Goal: Task Accomplishment & Management: Manage account settings

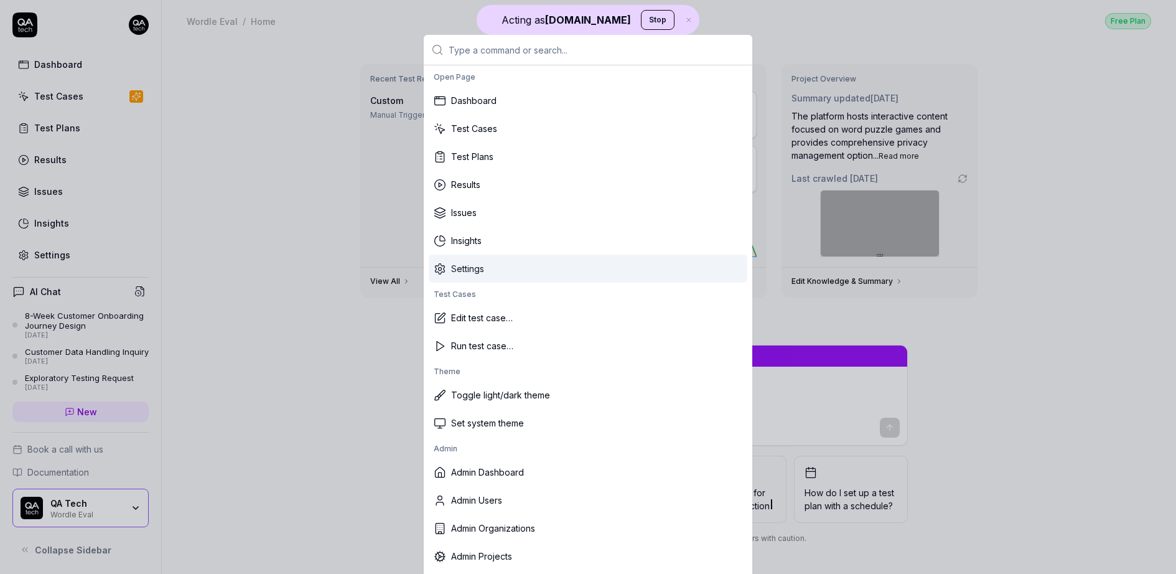
scroll to position [147, 0]
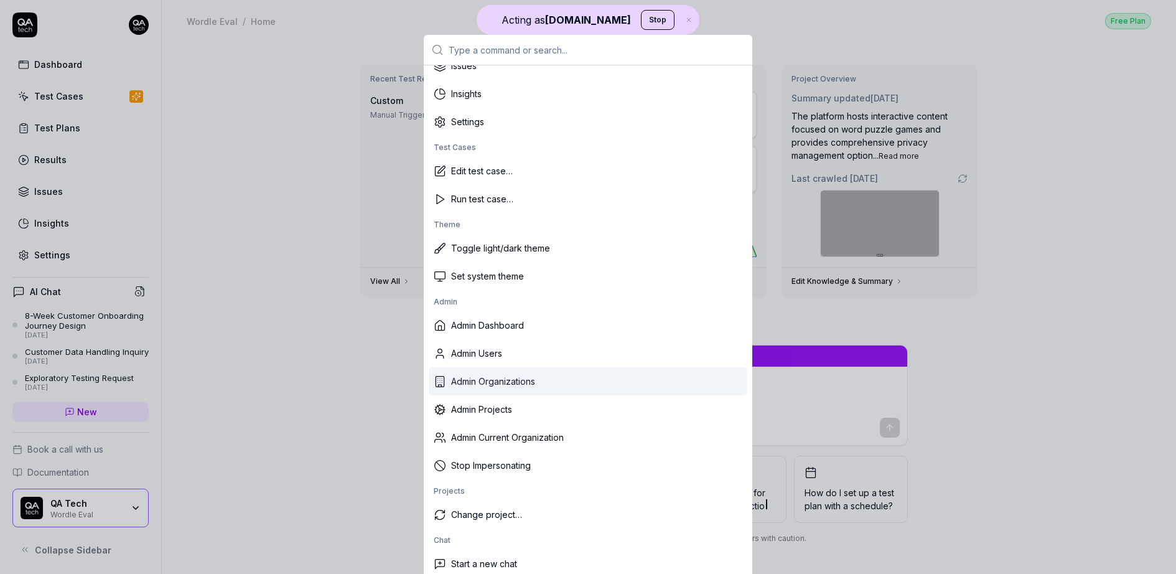
click at [515, 356] on div "Admin Users" at bounding box center [588, 353] width 319 height 28
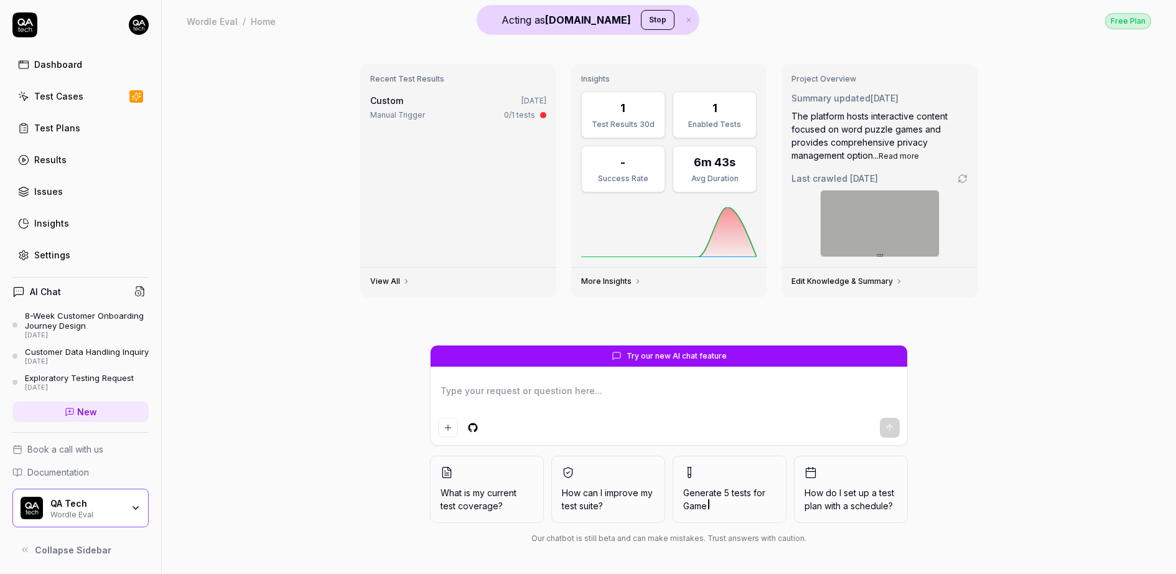
type textarea "*"
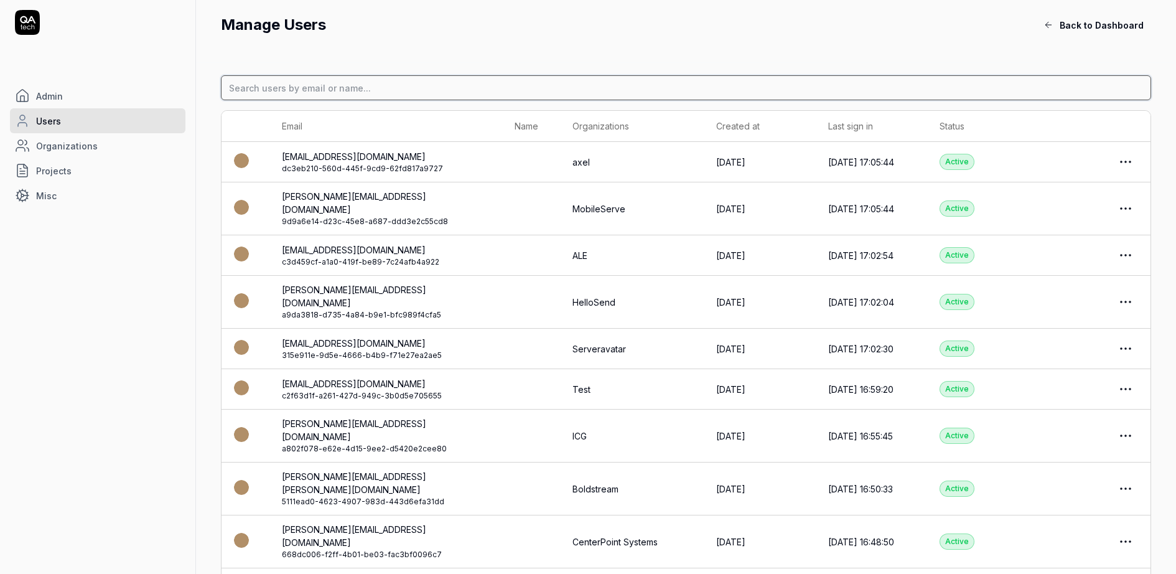
click at [336, 82] on input at bounding box center [686, 87] width 930 height 25
paste input "marcll@stradivarius.com"
type input "marcll@stradivarius.com"
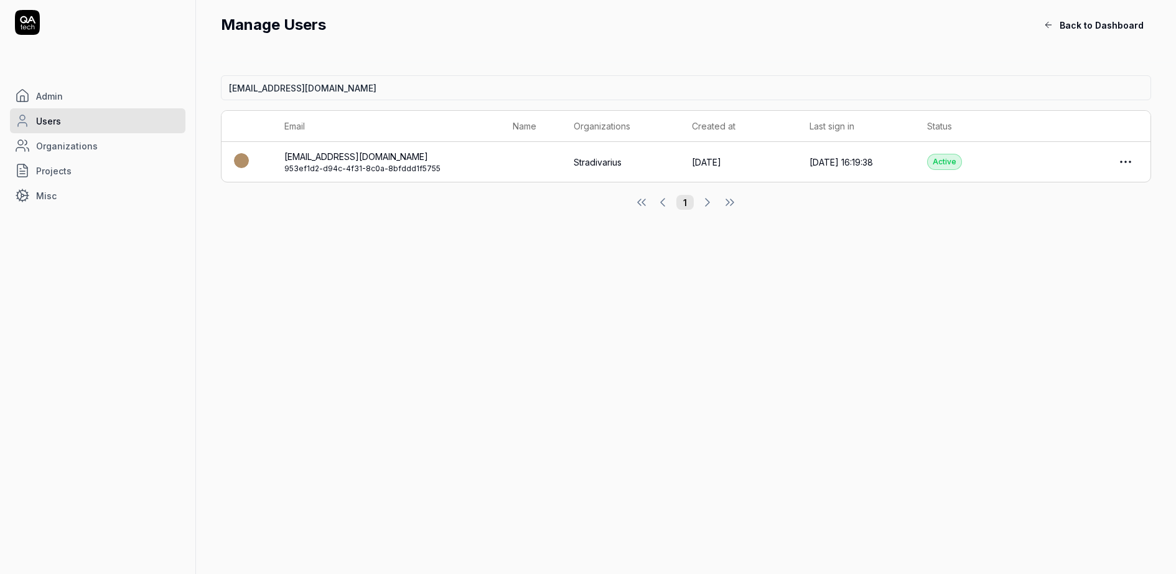
click at [945, 161] on div "Active" at bounding box center [944, 162] width 35 height 16
click at [1113, 164] on div at bounding box center [1091, 161] width 93 height 25
click at [1120, 164] on html "Admin Users Organizations Projects Misc Manage Users Back to Dashboard marcll@s…" at bounding box center [588, 287] width 1176 height 574
click at [362, 158] on html "Admin Users Organizations Projects Misc Manage Users Back to Dashboard marcll@s…" at bounding box center [588, 287] width 1176 height 574
click at [594, 158] on link "Stradivarius" at bounding box center [598, 162] width 48 height 13
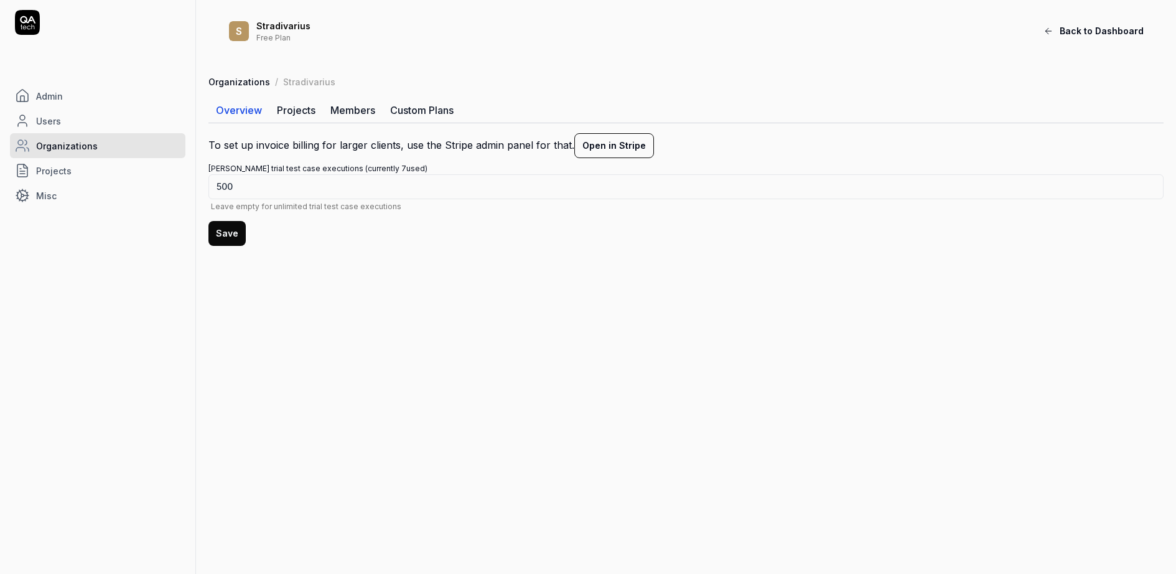
click at [296, 111] on link "Projects" at bounding box center [296, 110] width 54 height 25
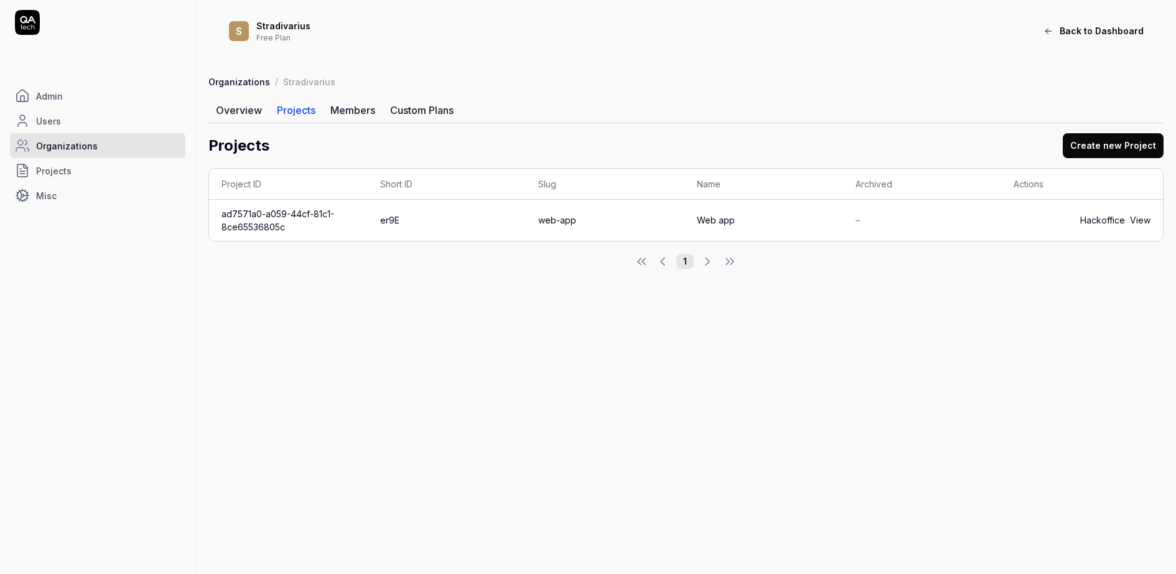
click at [261, 113] on link "Overview" at bounding box center [238, 110] width 61 height 25
click at [62, 102] on link "Admin" at bounding box center [97, 95] width 175 height 25
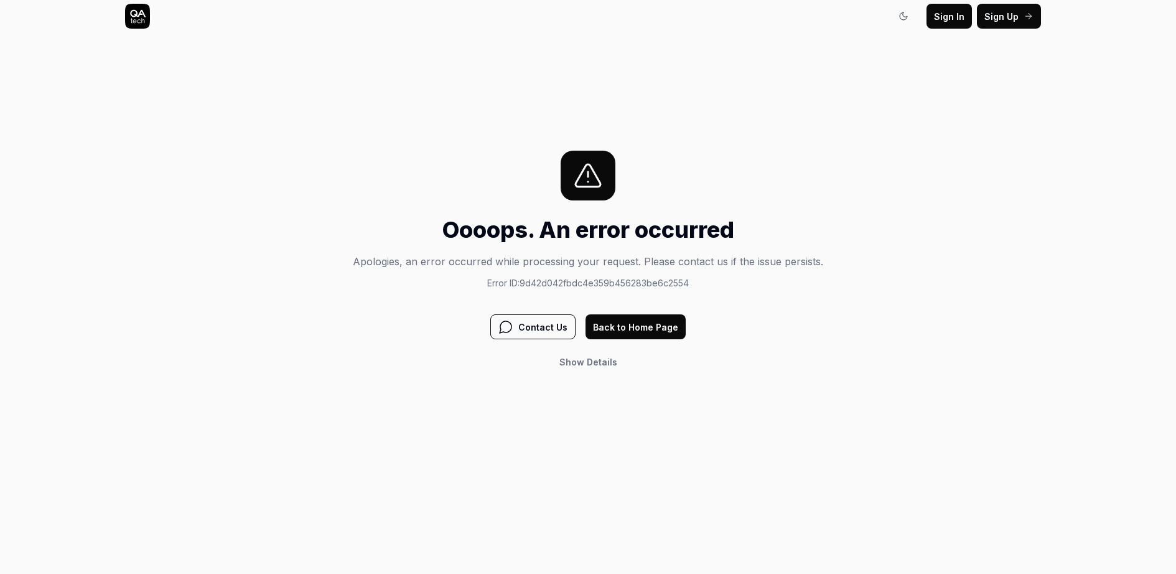
click at [120, 6] on div "Sign In Sign In Sign Up Sign In" at bounding box center [588, 16] width 956 height 33
click at [127, 7] on icon at bounding box center [137, 16] width 25 height 25
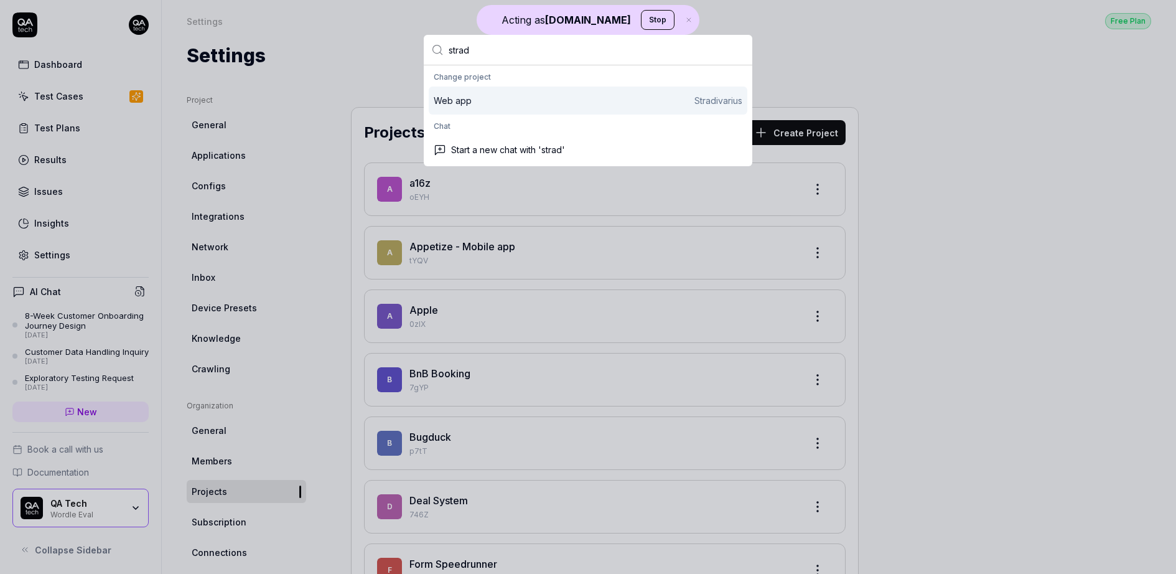
type input "strad"
click at [561, 90] on div "Web app Stradivarius" at bounding box center [588, 100] width 319 height 28
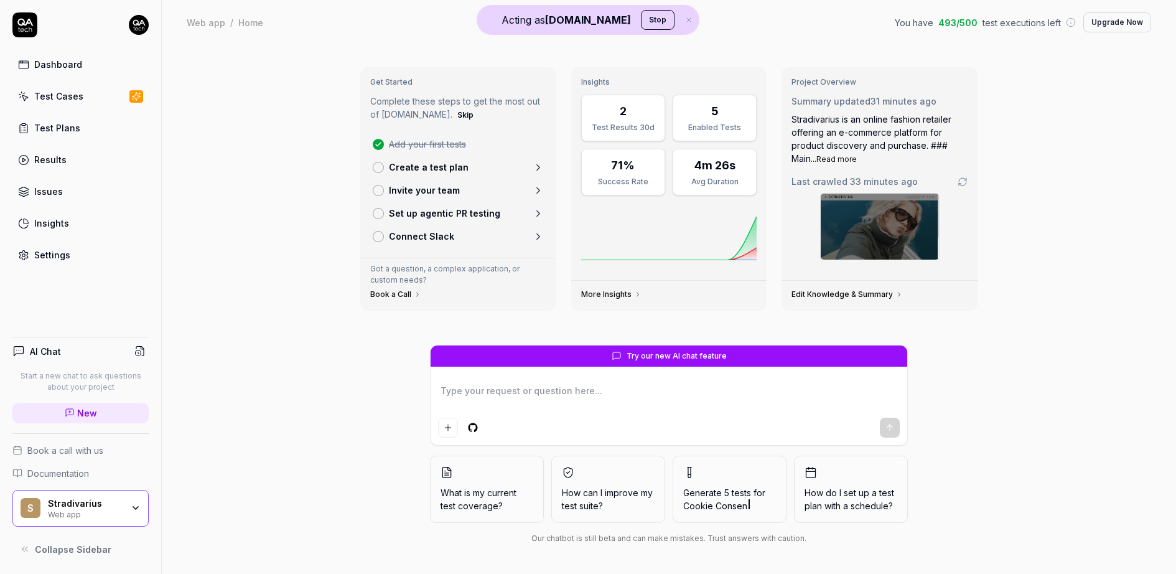
click at [61, 98] on div "Test Cases" at bounding box center [58, 96] width 49 height 13
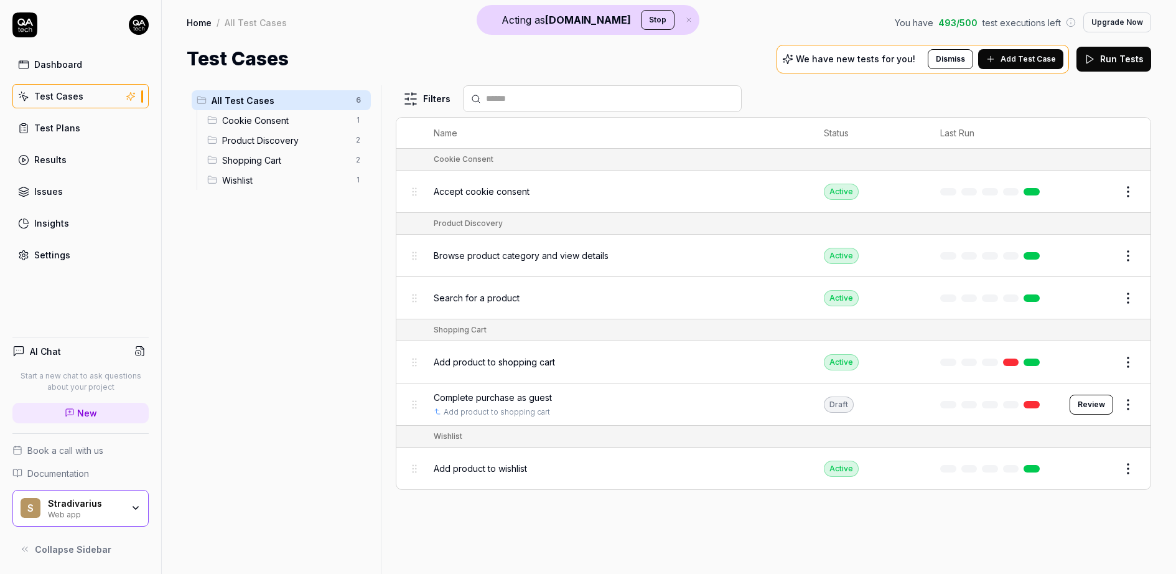
click at [512, 462] on span "Add product to wishlist" at bounding box center [480, 468] width 93 height 13
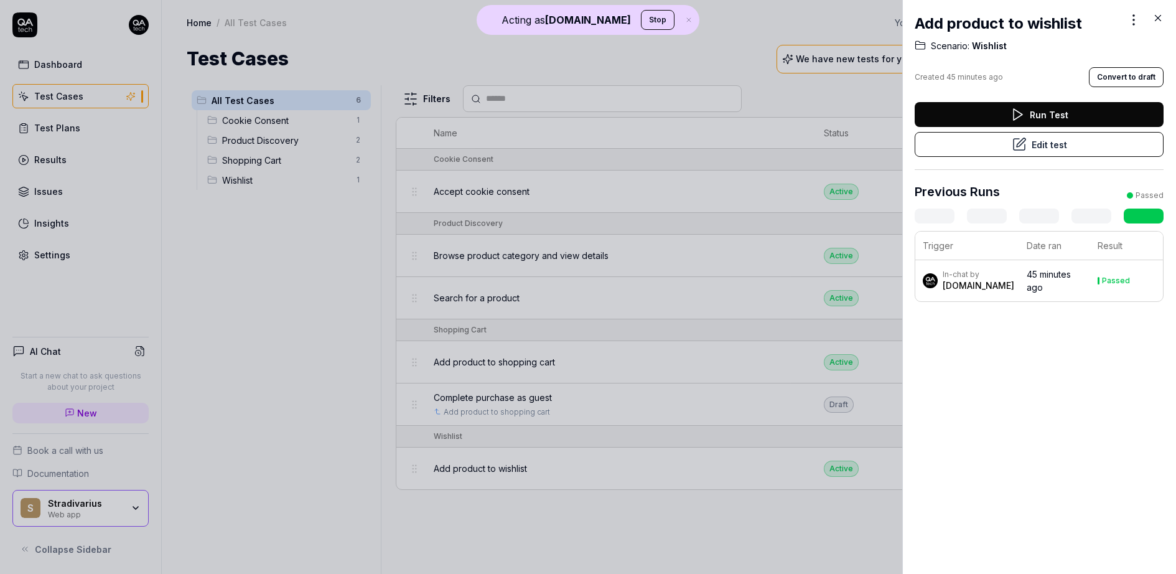
click at [1060, 151] on button "Edit test" at bounding box center [1039, 144] width 249 height 25
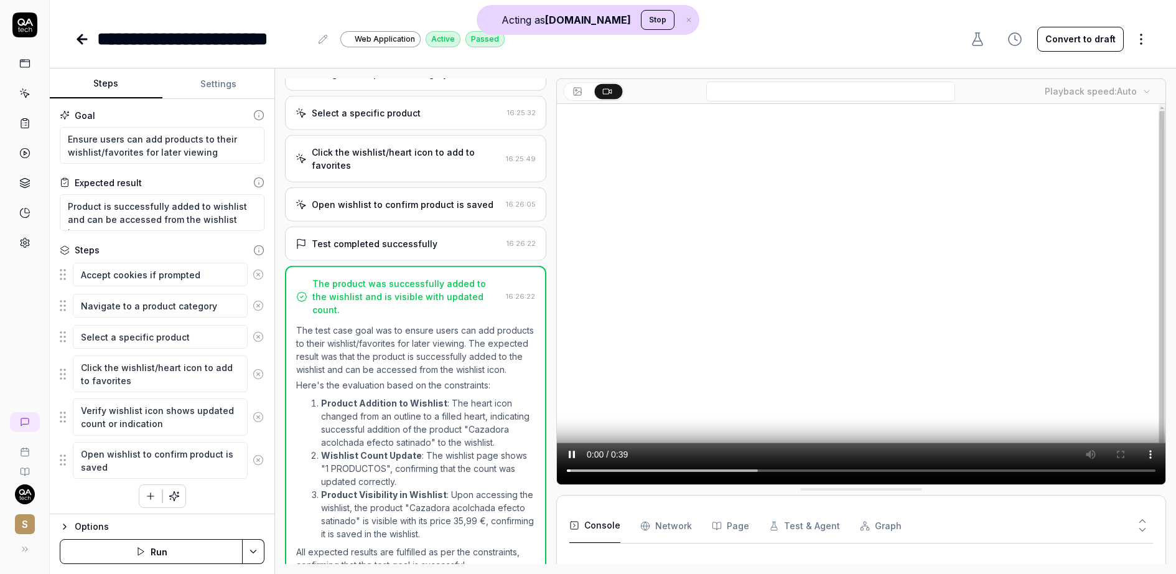
scroll to position [123, 0]
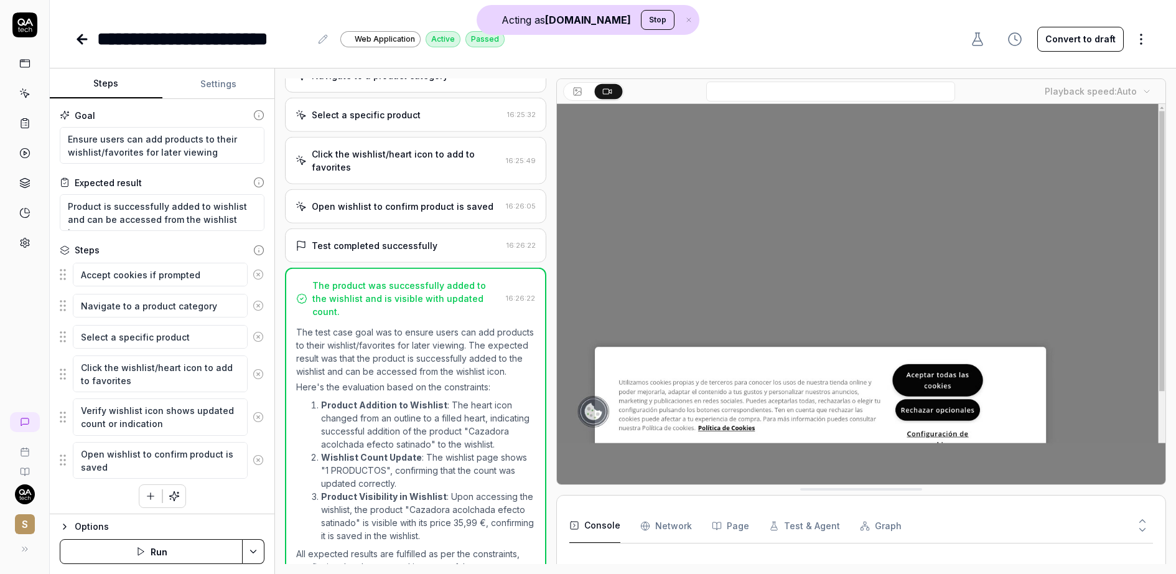
type textarea "*"
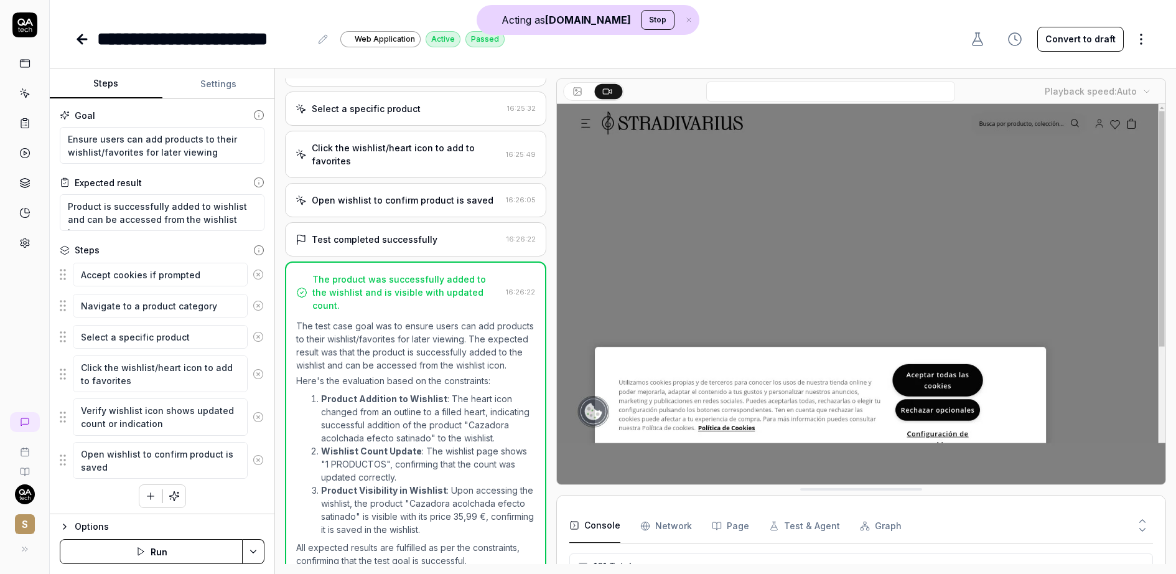
scroll to position [2587, 0]
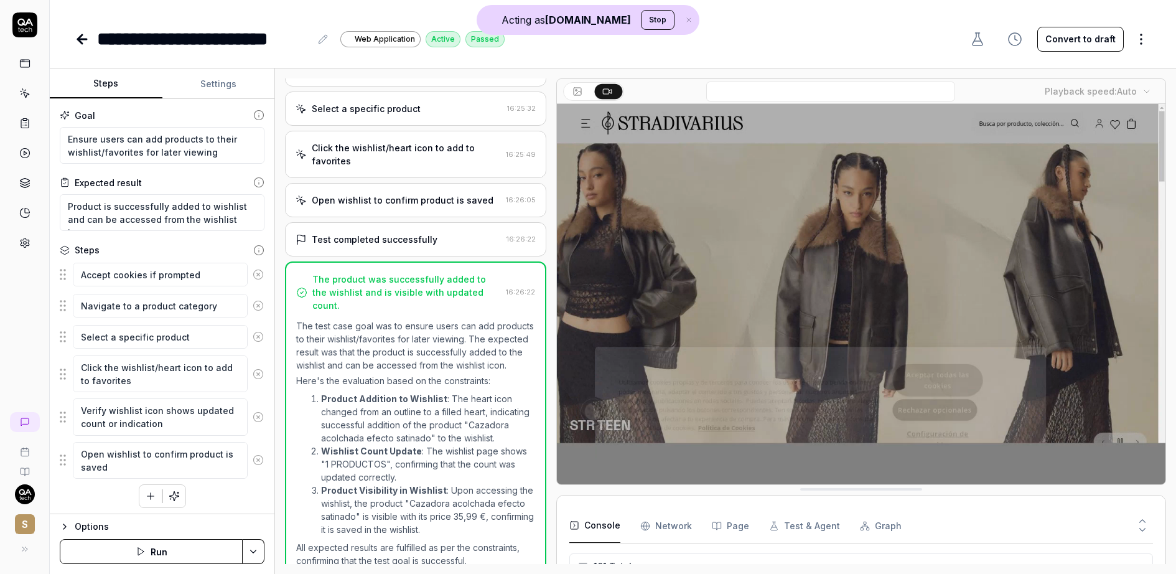
click at [78, 45] on icon at bounding box center [82, 39] width 15 height 15
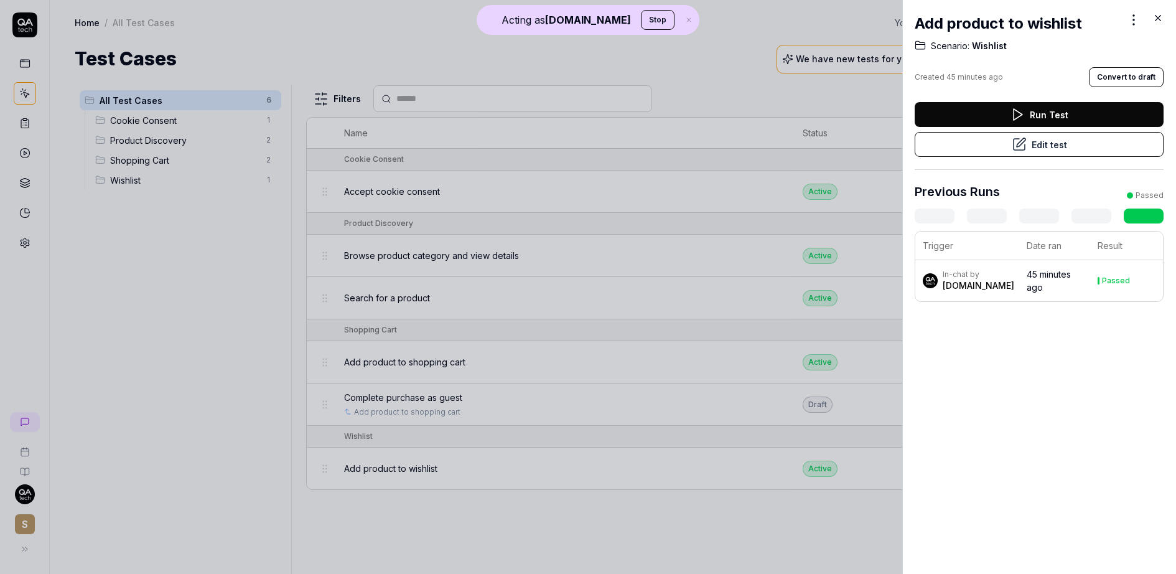
click at [102, 246] on div at bounding box center [588, 287] width 1176 height 574
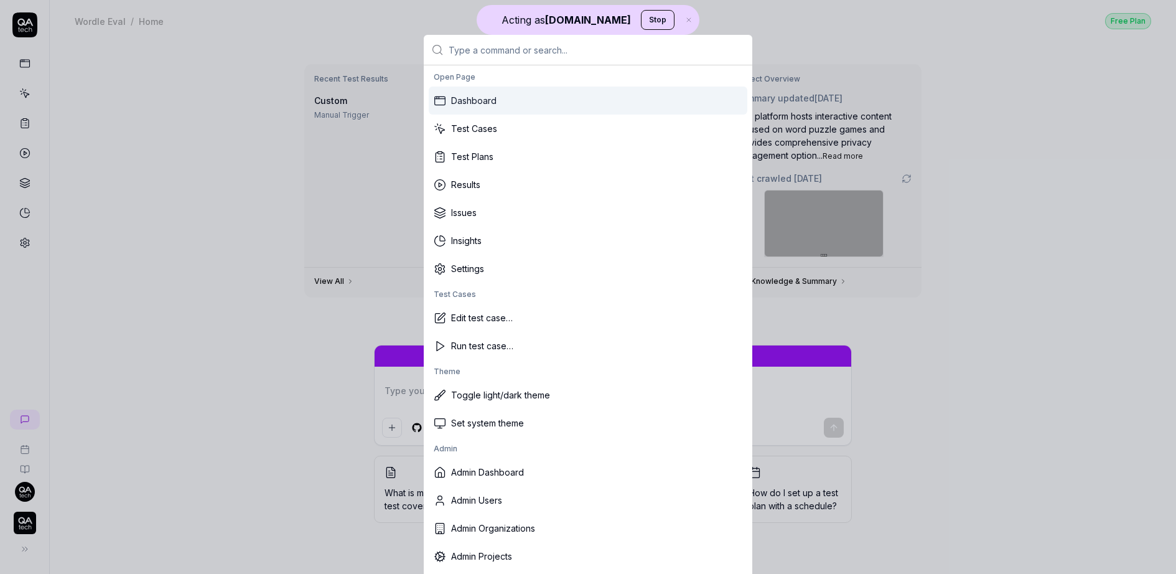
type textarea "*"
type input "j"
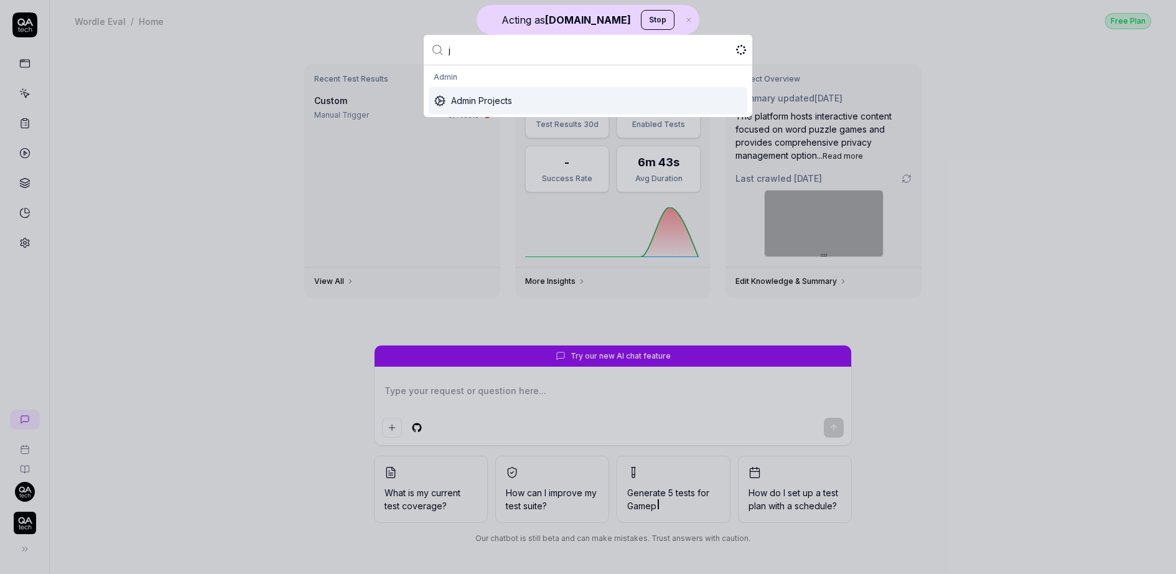
type textarea "*"
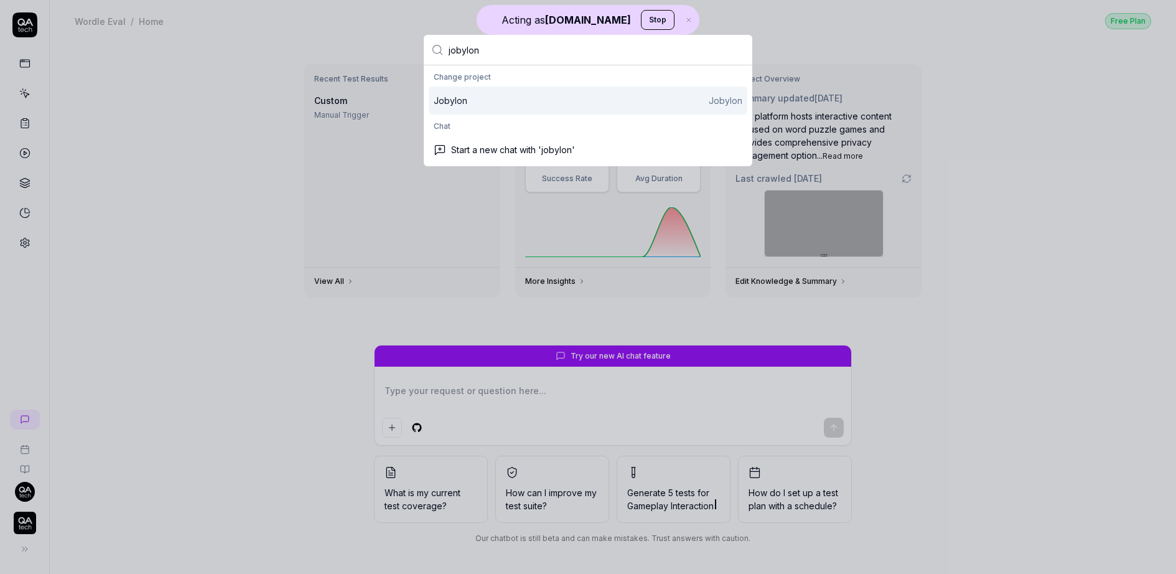
type input "jobylon"
click at [472, 100] on div "Jobylon Jobylon" at bounding box center [588, 100] width 309 height 13
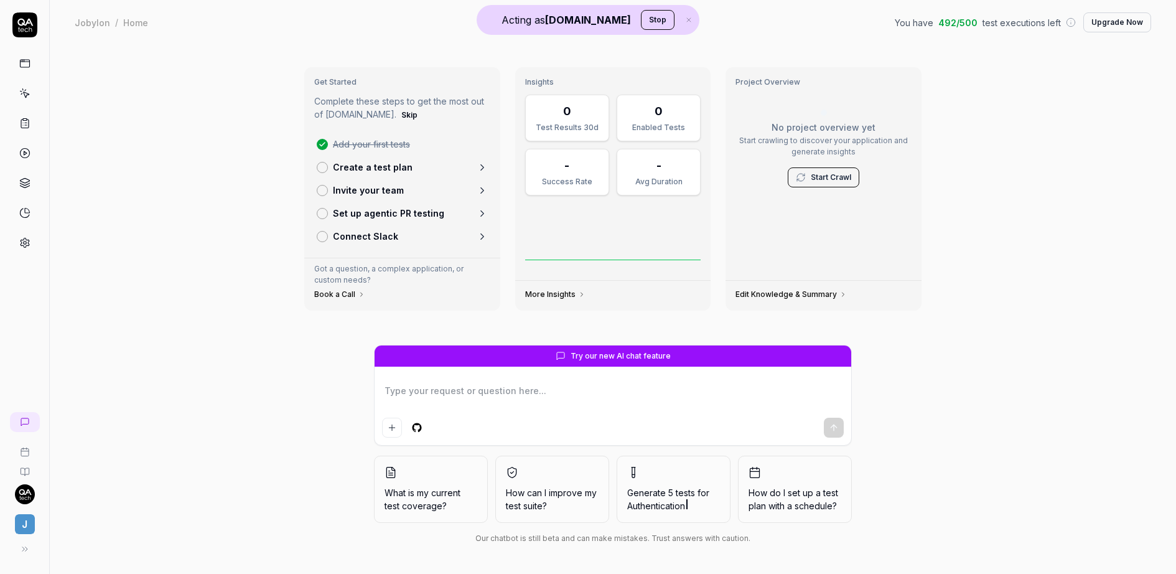
click at [18, 232] on link at bounding box center [25, 242] width 22 height 22
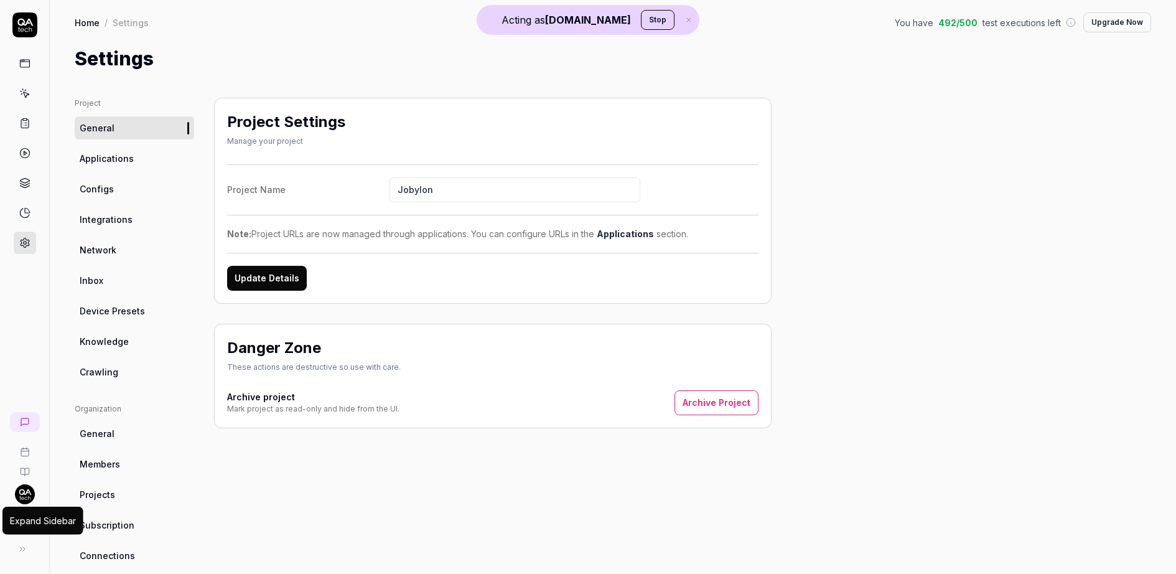
click at [19, 526] on div "Expand Sidebar" at bounding box center [43, 520] width 66 height 13
click at [95, 368] on span "Crawling" at bounding box center [99, 371] width 39 height 13
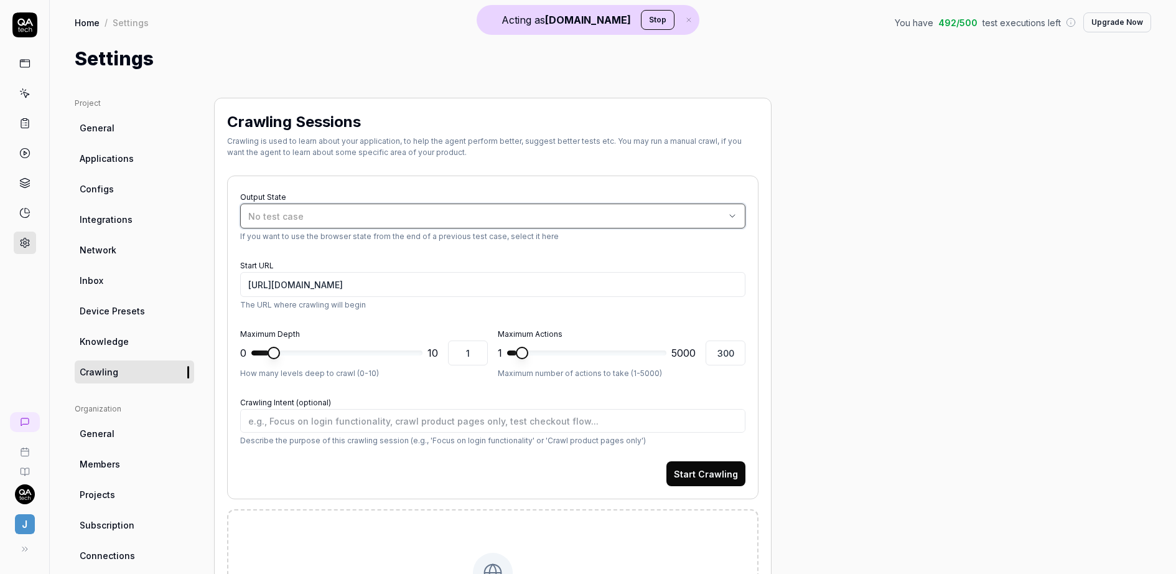
click at [277, 222] on button "No test case" at bounding box center [492, 215] width 505 height 25
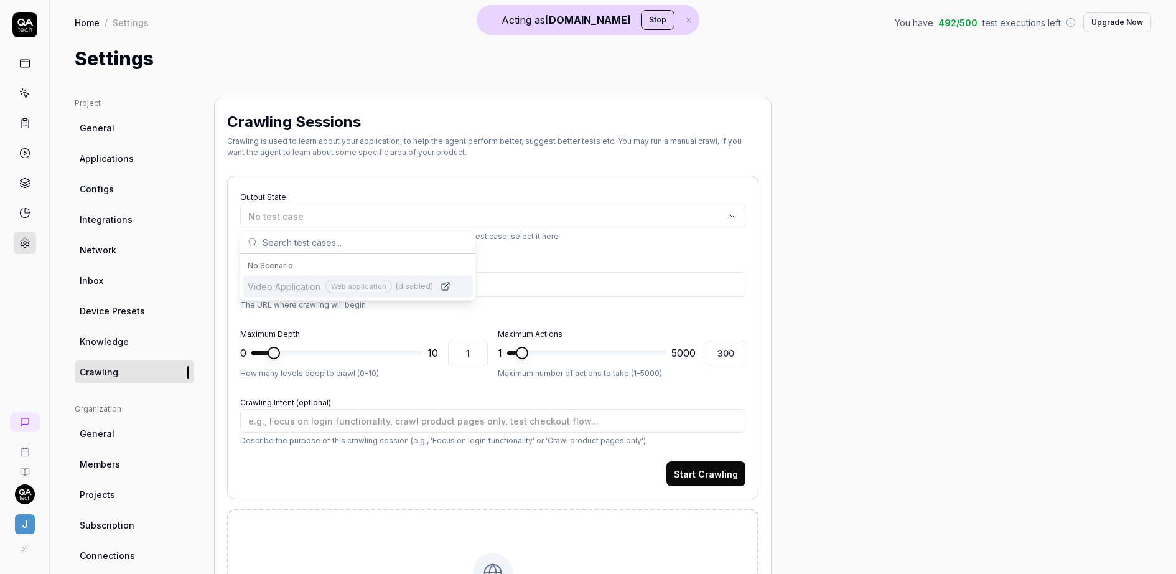
click at [145, 317] on link "Device Presets" at bounding box center [134, 310] width 119 height 23
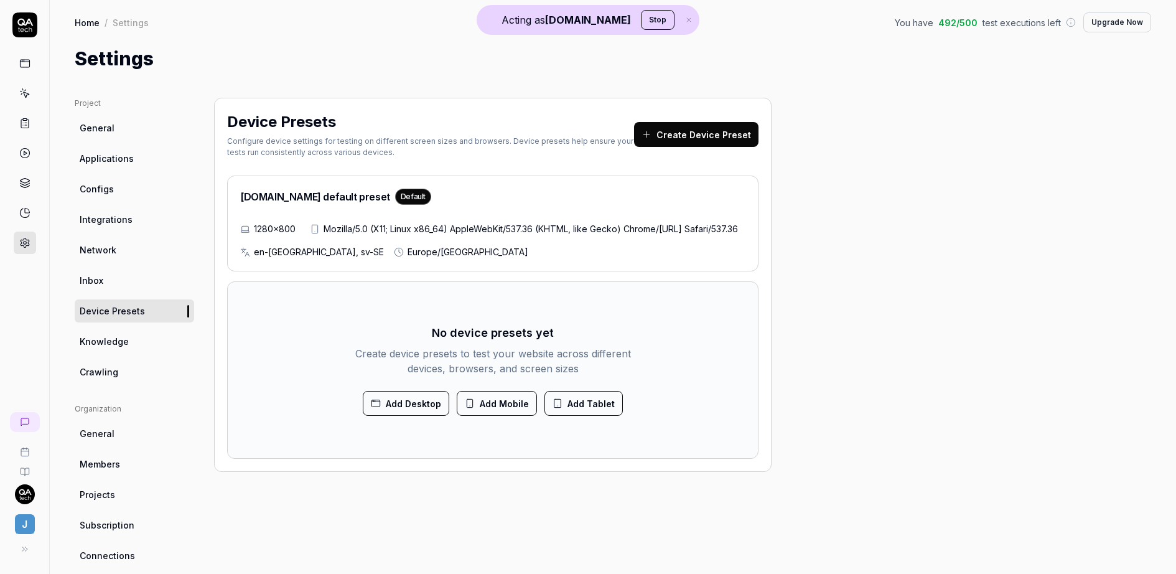
click at [121, 378] on link "Crawling" at bounding box center [134, 371] width 119 height 23
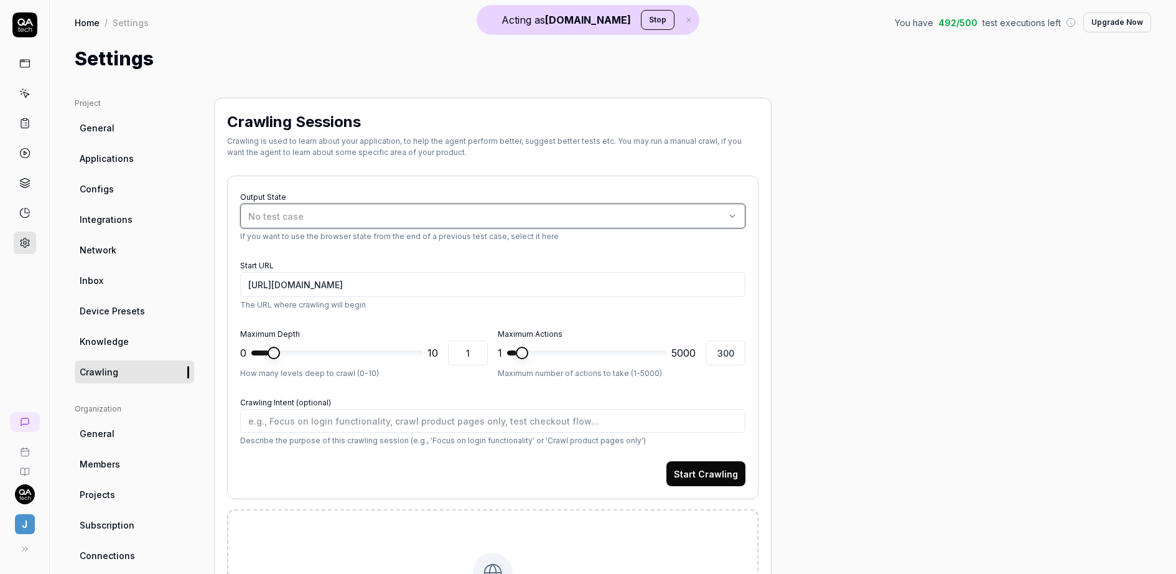
click at [327, 206] on button "No test case" at bounding box center [492, 215] width 505 height 25
click at [146, 348] on link "Knowledge" at bounding box center [134, 341] width 119 height 23
click at [146, 318] on link "Device Presets" at bounding box center [134, 310] width 119 height 23
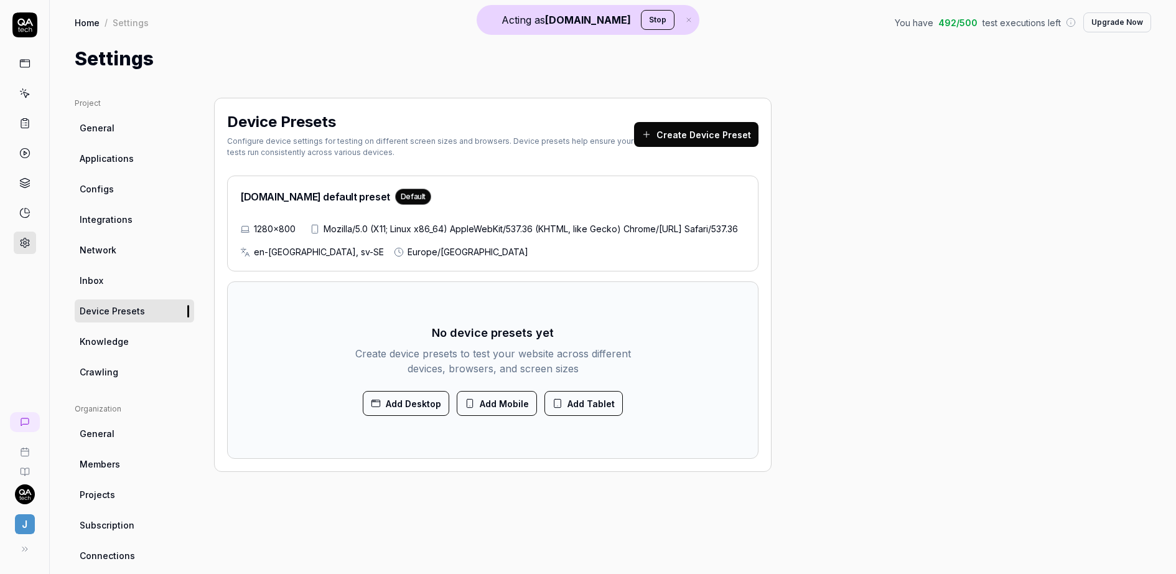
click at [30, 521] on span "J" at bounding box center [25, 524] width 20 height 20
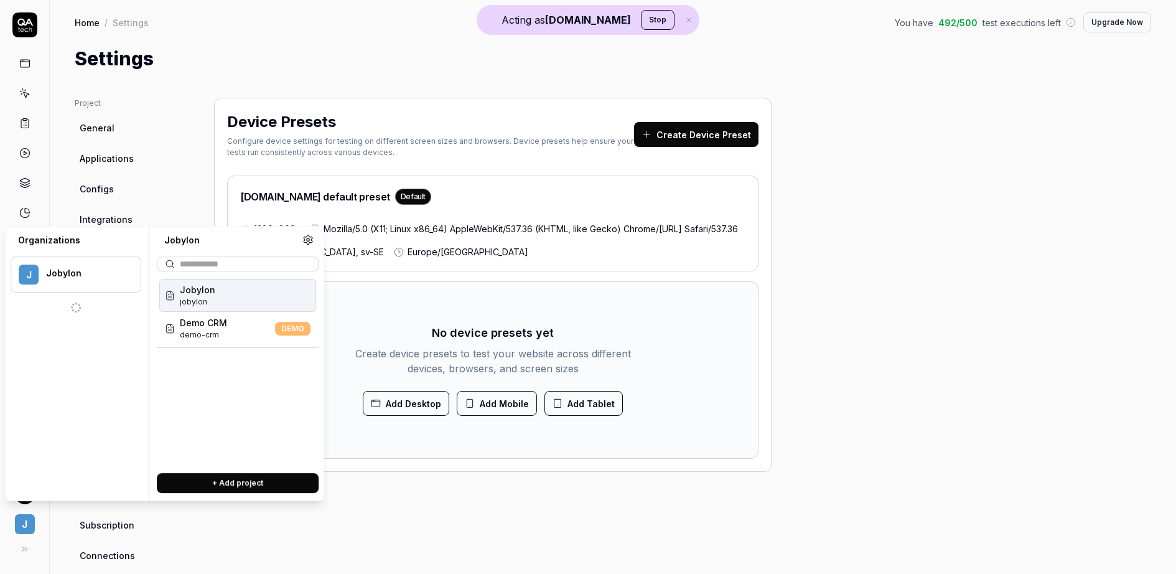
click at [227, 306] on div "Jobylon jobylon" at bounding box center [237, 295] width 157 height 33
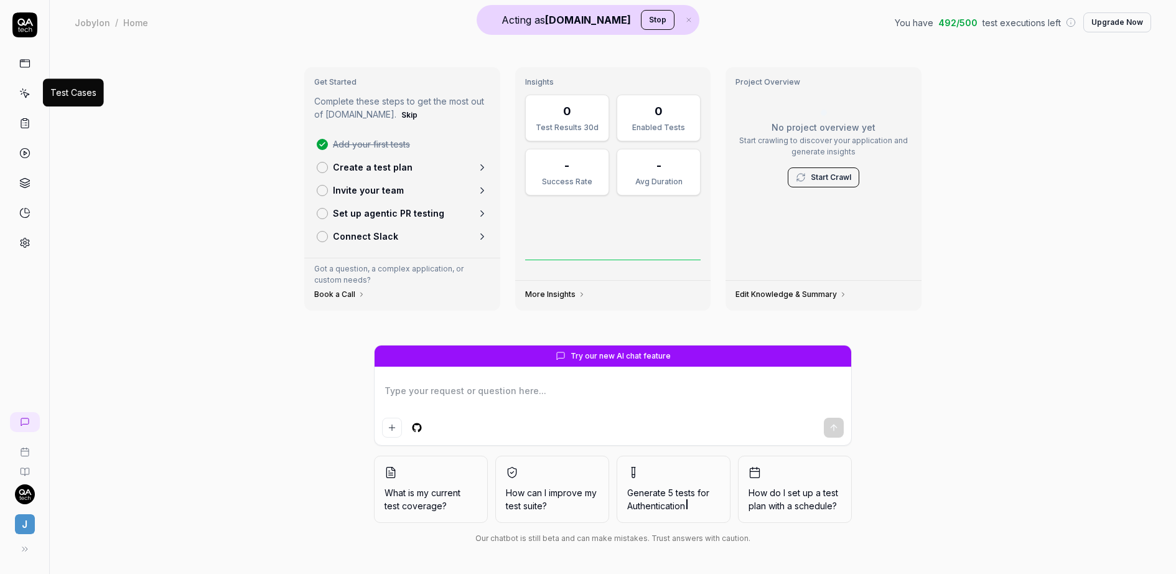
type textarea "*"
click at [27, 95] on icon at bounding box center [24, 93] width 11 height 11
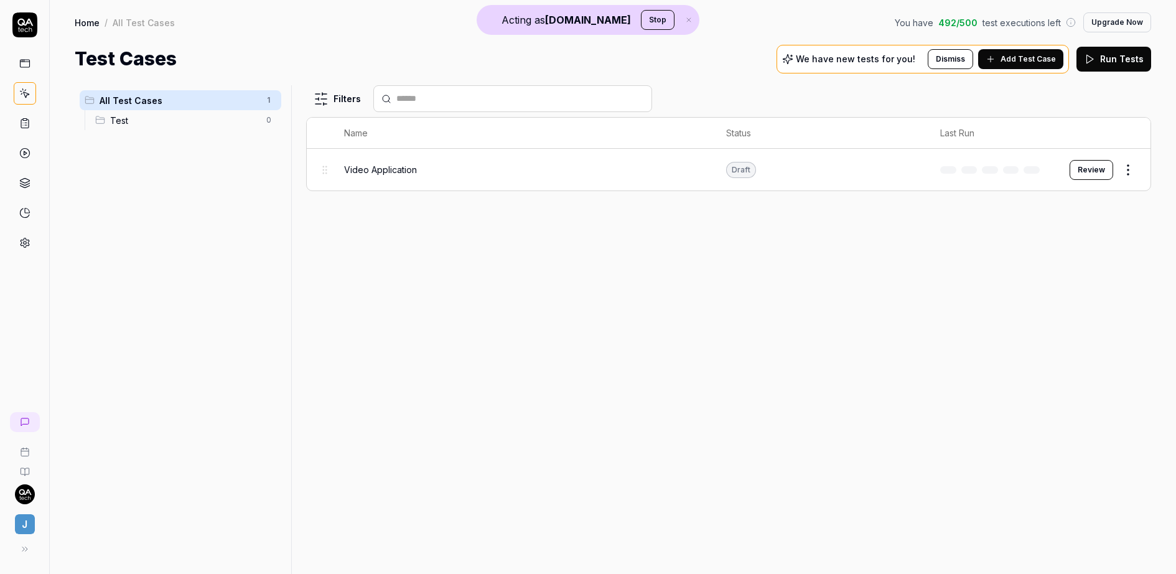
click at [19, 118] on icon at bounding box center [24, 123] width 11 height 11
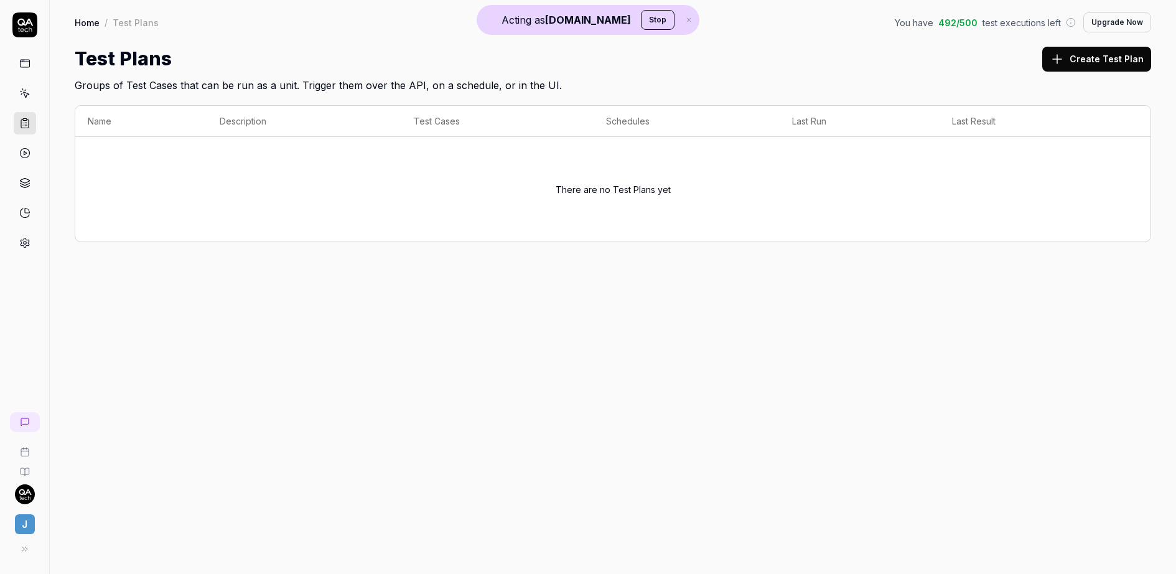
click at [20, 151] on circle at bounding box center [24, 153] width 9 height 9
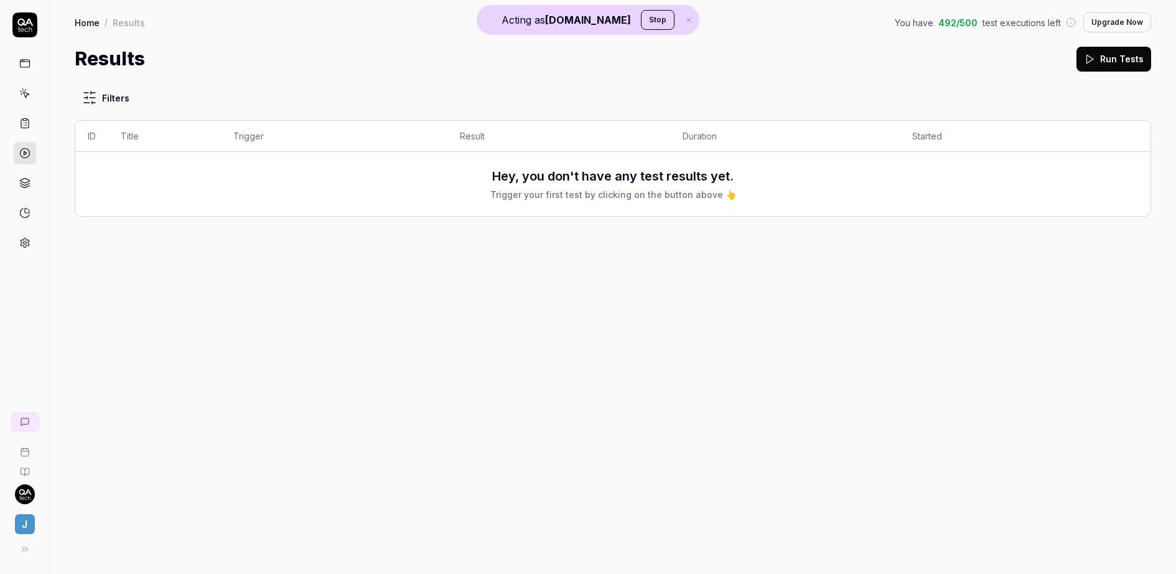
click at [20, 179] on icon at bounding box center [24, 182] width 11 height 11
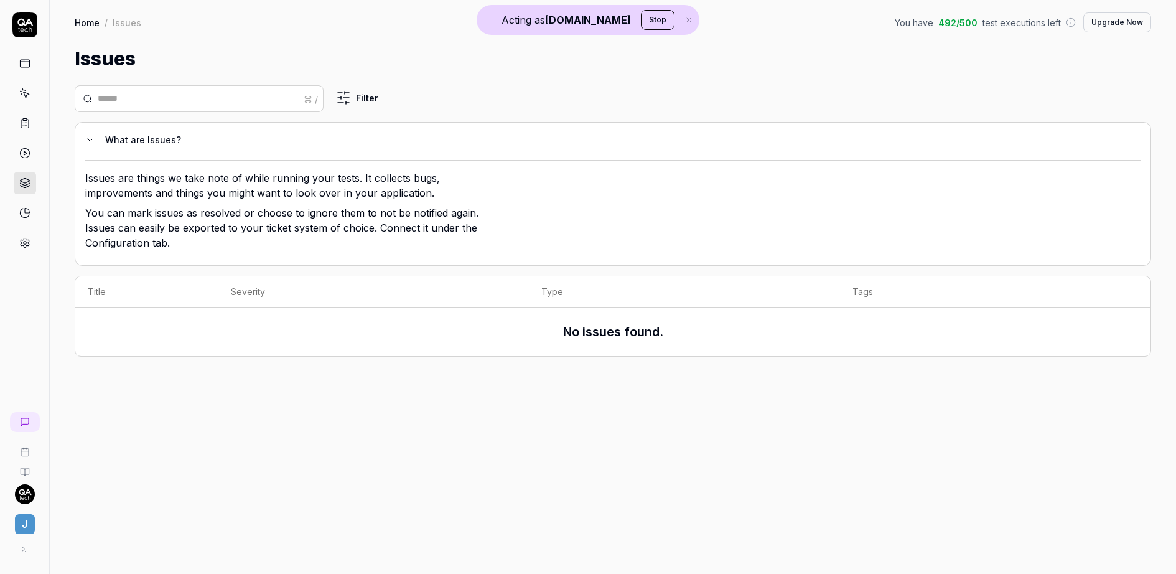
click at [19, 187] on link at bounding box center [25, 183] width 22 height 22
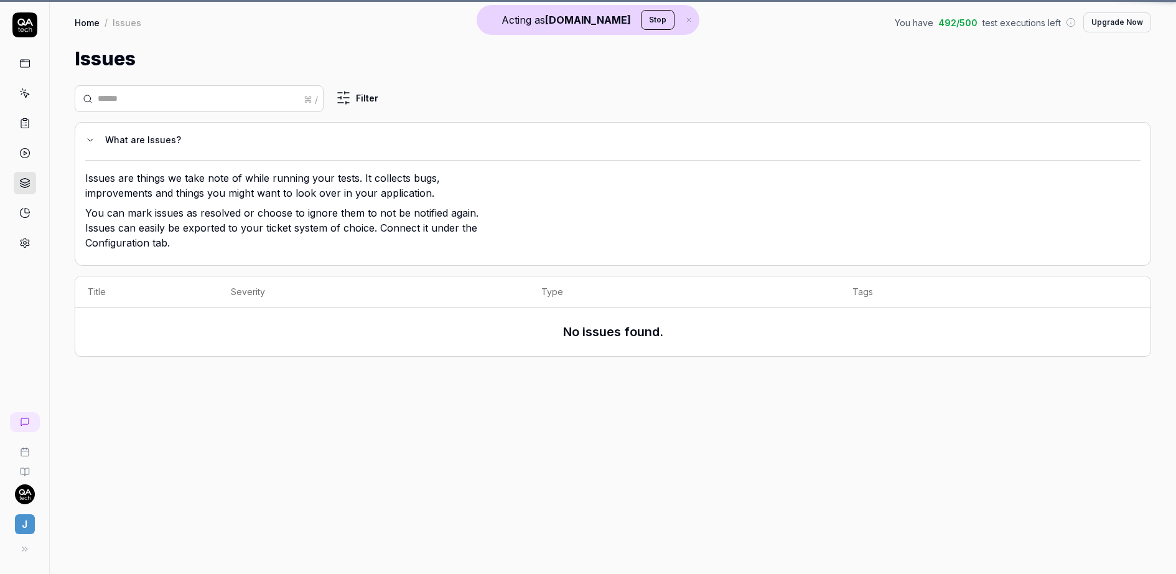
click at [19, 202] on link at bounding box center [25, 213] width 22 height 22
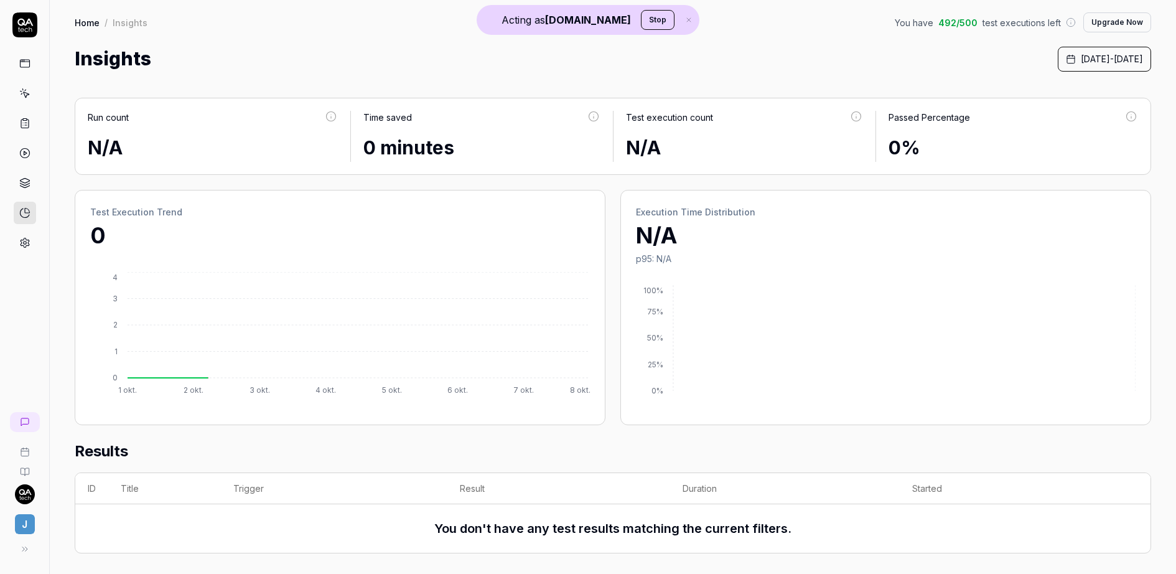
click at [24, 242] on icon at bounding box center [25, 242] width 9 height 9
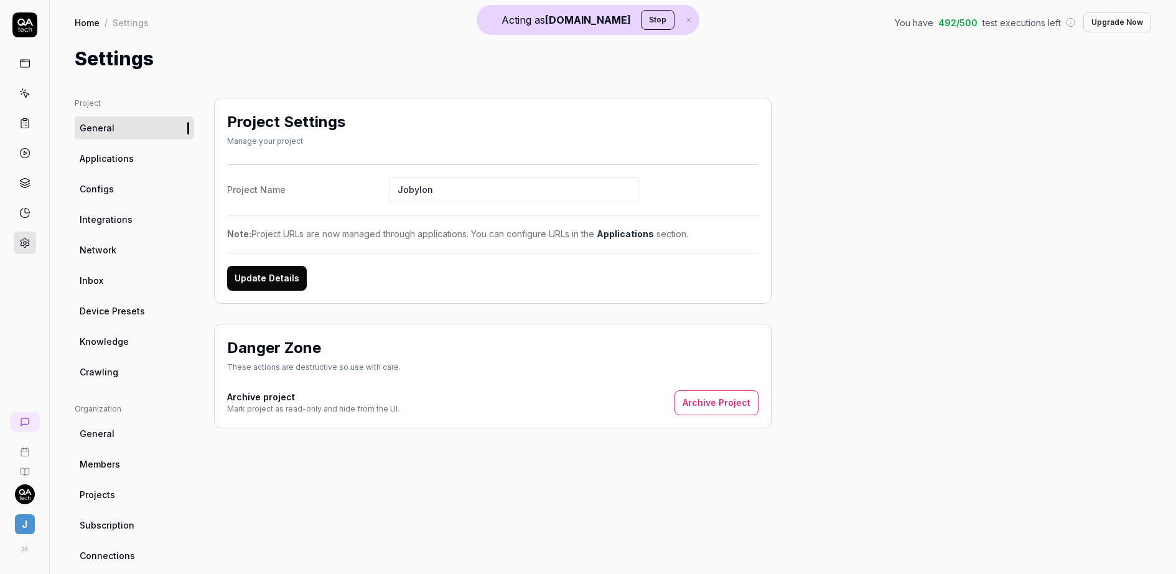
click at [106, 159] on span "Applications" at bounding box center [107, 158] width 54 height 13
